Goal: Task Accomplishment & Management: Manage account settings

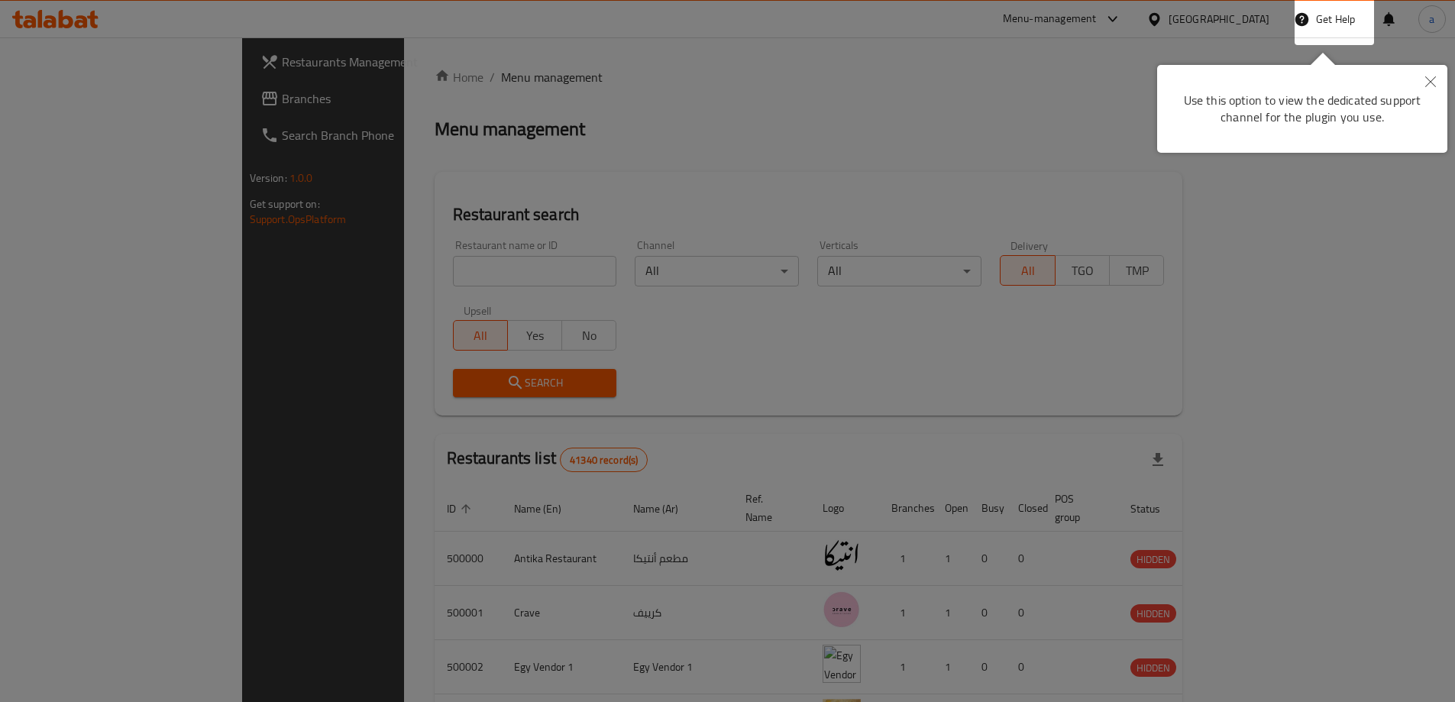
click at [1430, 79] on icon "Close" at bounding box center [1430, 81] width 11 height 11
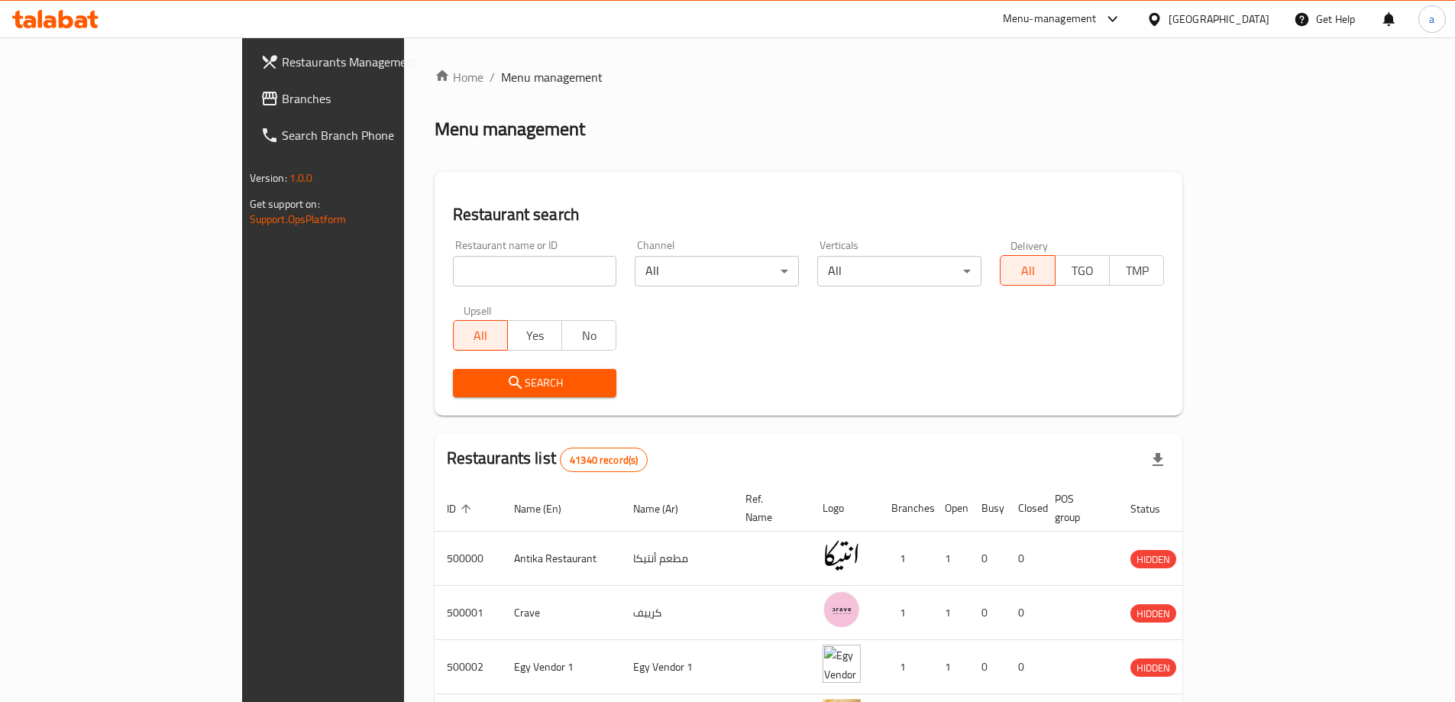
click at [1255, 21] on div "[GEOGRAPHIC_DATA]" at bounding box center [1218, 19] width 101 height 17
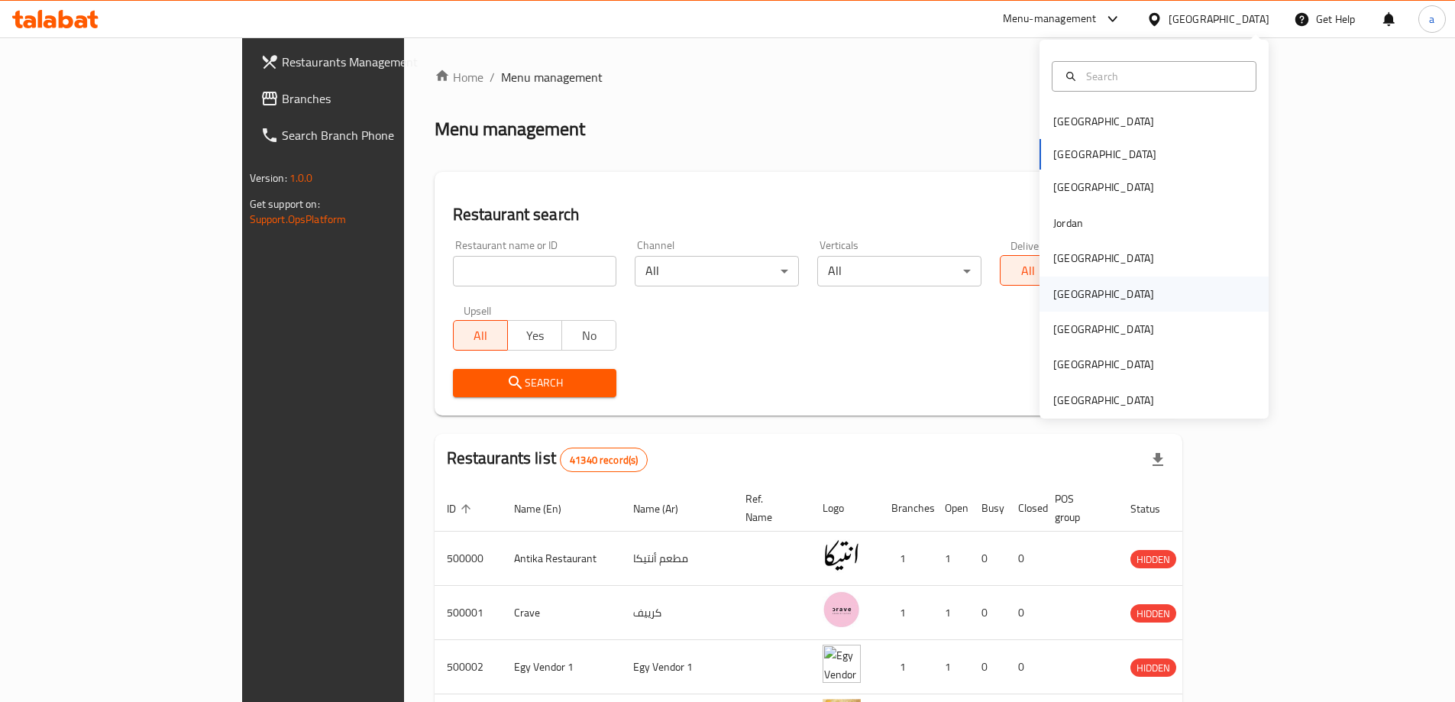
click at [1085, 293] on div "[GEOGRAPHIC_DATA]" at bounding box center [1153, 293] width 229 height 35
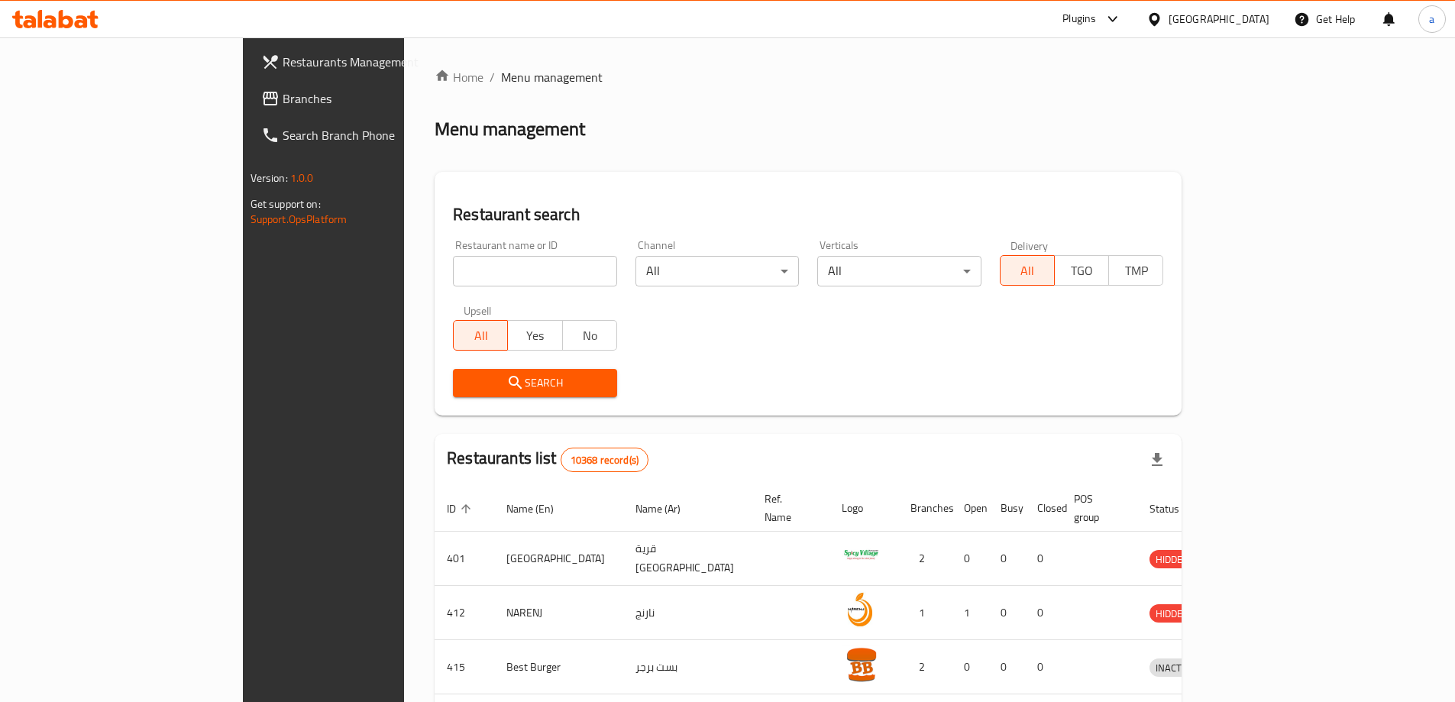
click at [249, 108] on link "Branches" at bounding box center [367, 98] width 237 height 37
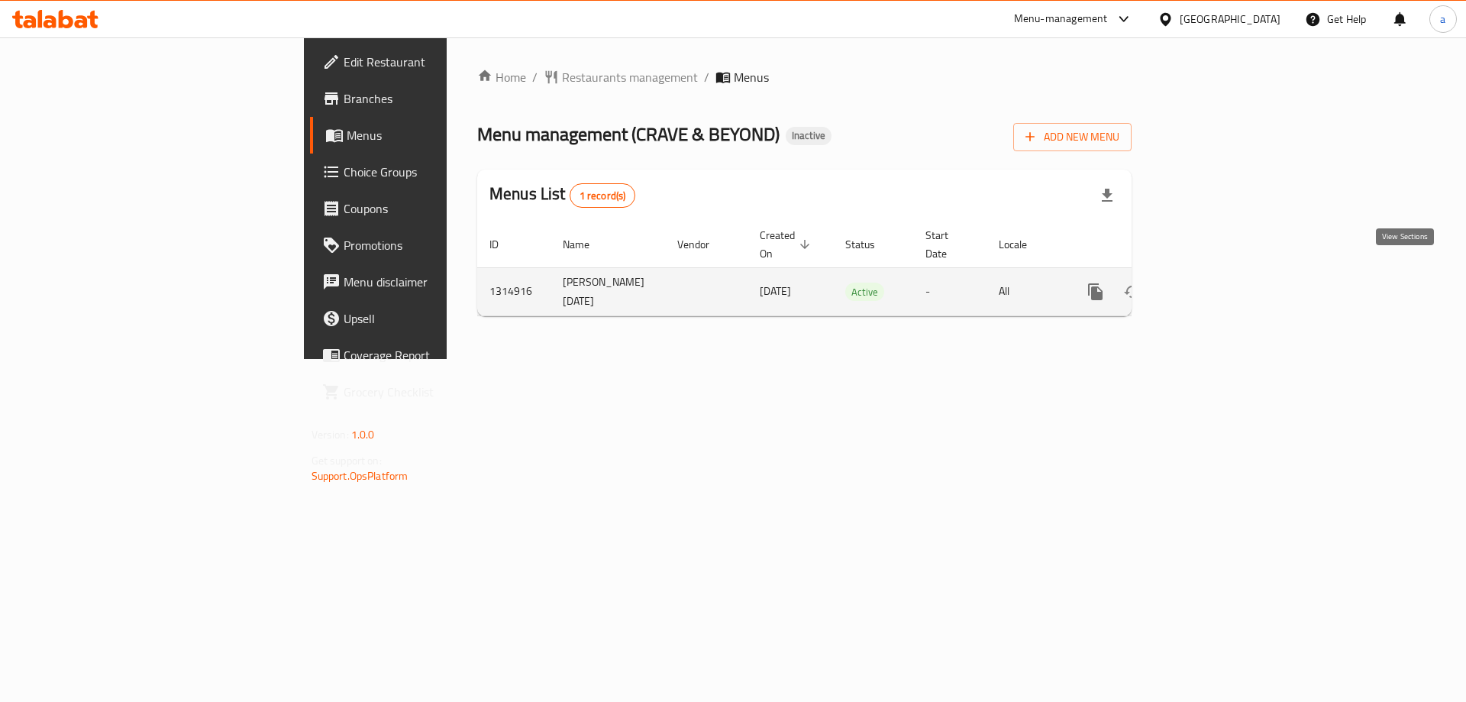
click at [1224, 275] on link "enhanced table" at bounding box center [1205, 291] width 37 height 37
